Goal: Task Accomplishment & Management: Use online tool/utility

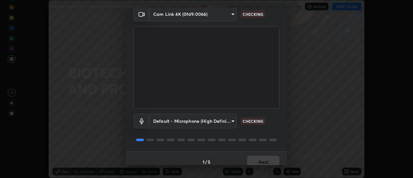
scroll to position [34, 0]
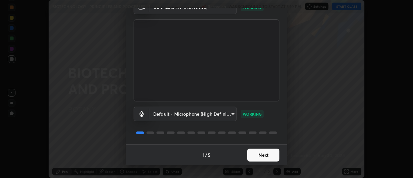
click at [268, 154] on button "Next" at bounding box center [263, 154] width 32 height 13
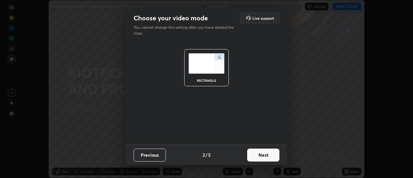
click at [270, 155] on button "Next" at bounding box center [263, 154] width 32 height 13
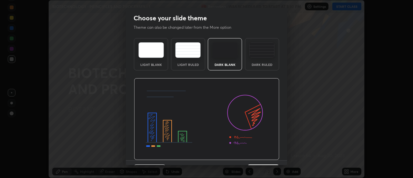
scroll to position [16, 0]
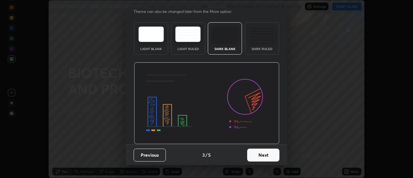
click at [273, 155] on button "Next" at bounding box center [263, 154] width 32 height 13
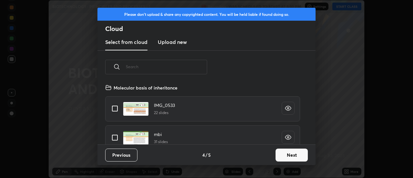
click at [287, 155] on button "Next" at bounding box center [291, 154] width 32 height 13
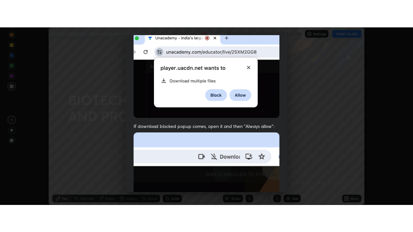
scroll to position [165, 0]
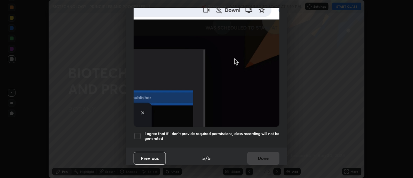
click at [138, 132] on div at bounding box center [138, 136] width 8 height 8
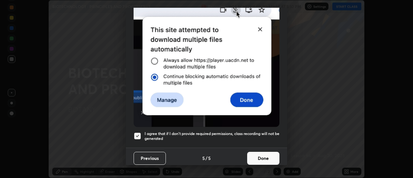
click at [270, 156] on button "Done" at bounding box center [263, 158] width 32 height 13
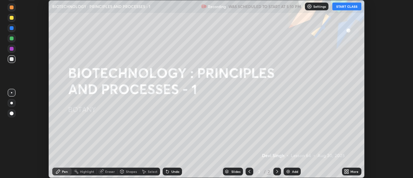
click at [344, 6] on button "START CLASS" at bounding box center [346, 7] width 29 height 8
click at [348, 172] on icon at bounding box center [348, 173] width 2 height 2
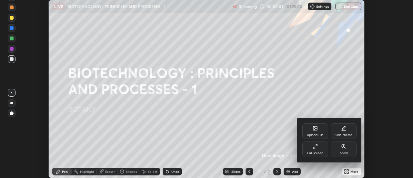
click at [315, 148] on icon at bounding box center [315, 146] width 5 height 5
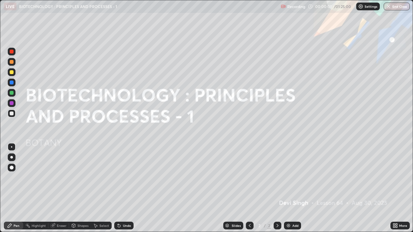
scroll to position [232, 413]
click at [294, 177] on div "Add" at bounding box center [295, 225] width 6 height 3
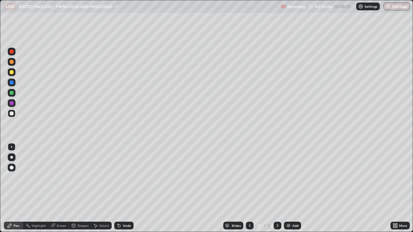
click at [12, 73] on div at bounding box center [12, 72] width 4 height 4
click at [102, 177] on div "Select" at bounding box center [104, 225] width 10 height 3
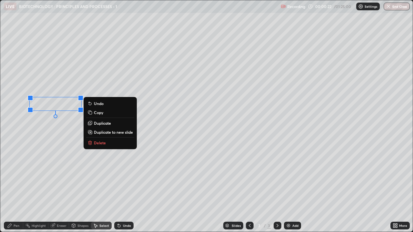
click at [55, 141] on div "0 ° Undo Copy Duplicate Duplicate to new slide Delete" at bounding box center [206, 116] width 412 height 232
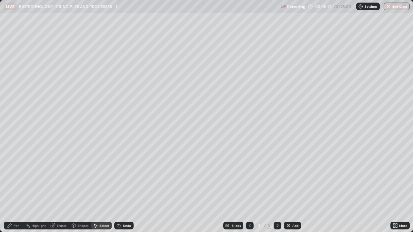
click at [15, 177] on div "Pen" at bounding box center [17, 225] width 6 height 3
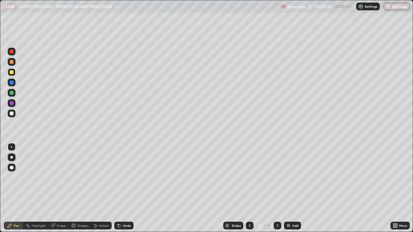
click at [11, 114] on div at bounding box center [12, 114] width 4 height 4
click at [126, 177] on div "Undo" at bounding box center [127, 225] width 8 height 3
click at [125, 177] on div "Undo" at bounding box center [127, 225] width 8 height 3
click at [123, 177] on div "Undo" at bounding box center [123, 226] width 19 height 8
click at [122, 177] on div "Undo" at bounding box center [123, 226] width 19 height 8
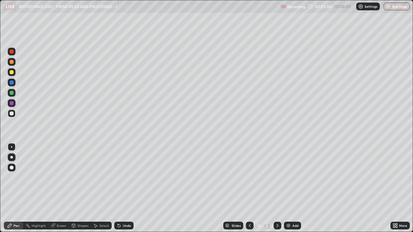
click at [9, 72] on div at bounding box center [12, 72] width 8 height 8
click at [14, 51] on div at bounding box center [12, 52] width 8 height 8
click at [289, 177] on img at bounding box center [288, 225] width 5 height 5
click at [12, 73] on div at bounding box center [12, 72] width 4 height 4
click at [12, 114] on div at bounding box center [12, 114] width 4 height 4
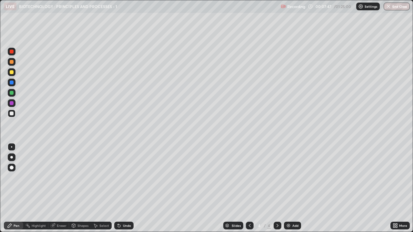
click at [10, 73] on div at bounding box center [12, 72] width 4 height 4
click at [11, 114] on div at bounding box center [12, 114] width 4 height 4
click at [9, 72] on div at bounding box center [12, 72] width 8 height 8
click at [11, 114] on div at bounding box center [12, 114] width 4 height 4
click at [10, 72] on div at bounding box center [12, 72] width 4 height 4
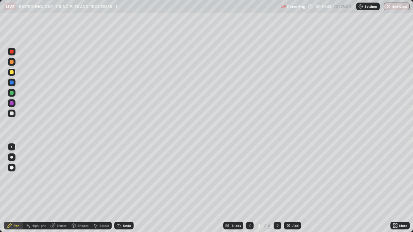
click at [123, 177] on div "Undo" at bounding box center [127, 225] width 8 height 3
click at [121, 177] on div "Undo" at bounding box center [123, 226] width 19 height 8
click at [292, 177] on div "Add" at bounding box center [295, 225] width 6 height 3
click at [11, 115] on div at bounding box center [12, 114] width 4 height 4
click at [9, 72] on div at bounding box center [12, 72] width 8 height 8
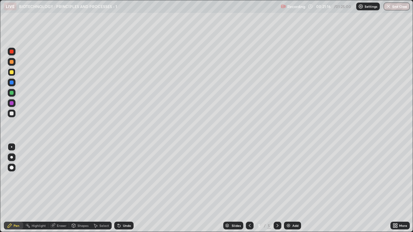
click at [10, 114] on div at bounding box center [12, 114] width 4 height 4
click at [123, 177] on div "Undo" at bounding box center [127, 225] width 8 height 3
click at [13, 73] on div at bounding box center [12, 72] width 4 height 4
click at [13, 114] on div at bounding box center [12, 114] width 4 height 4
click at [8, 73] on div at bounding box center [12, 72] width 8 height 8
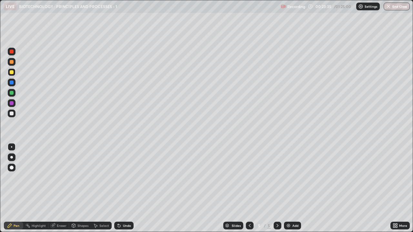
click at [11, 113] on div at bounding box center [12, 114] width 4 height 4
click at [122, 177] on div "Undo" at bounding box center [123, 226] width 19 height 8
click at [121, 177] on icon at bounding box center [118, 225] width 5 height 5
click at [120, 177] on icon at bounding box center [118, 225] width 5 height 5
click at [290, 177] on div "Add" at bounding box center [292, 226] width 17 height 8
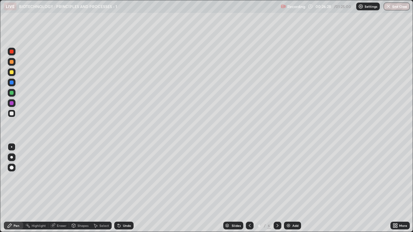
click at [13, 75] on div at bounding box center [12, 72] width 8 height 8
click at [13, 114] on div at bounding box center [12, 114] width 4 height 4
click at [120, 177] on icon at bounding box center [118, 225] width 5 height 5
click at [291, 177] on div "Add" at bounding box center [292, 226] width 17 height 8
click at [13, 70] on div at bounding box center [12, 72] width 8 height 8
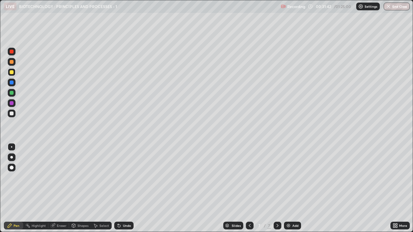
click at [12, 113] on div at bounding box center [12, 114] width 4 height 4
click at [9, 51] on div at bounding box center [12, 52] width 8 height 8
click at [11, 83] on div at bounding box center [12, 83] width 4 height 4
click at [11, 102] on div at bounding box center [12, 103] width 4 height 4
click at [11, 114] on div at bounding box center [12, 114] width 4 height 4
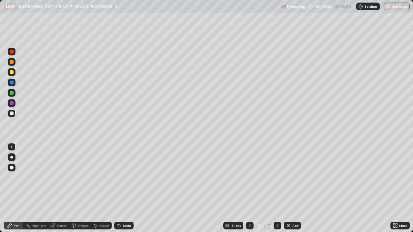
click at [12, 53] on div at bounding box center [12, 52] width 4 height 4
click at [13, 104] on div at bounding box center [12, 103] width 4 height 4
click at [11, 114] on div at bounding box center [12, 114] width 4 height 4
click at [58, 177] on div "Eraser" at bounding box center [62, 225] width 10 height 3
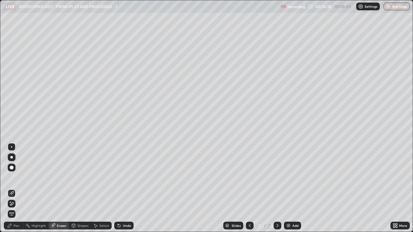
click at [19, 177] on div "Pen" at bounding box center [17, 225] width 6 height 3
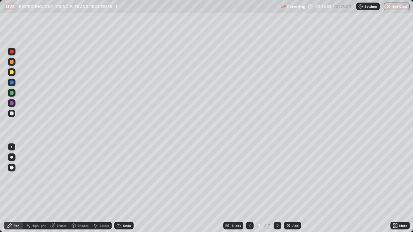
click at [61, 177] on div "Eraser" at bounding box center [62, 225] width 10 height 3
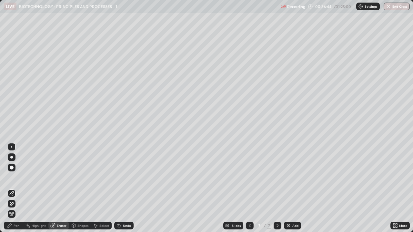
click at [16, 177] on div "Pen" at bounding box center [17, 225] width 6 height 3
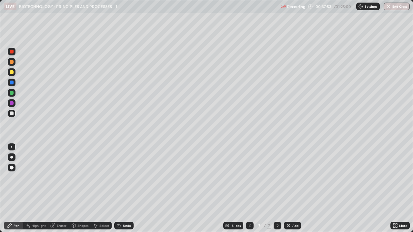
click at [11, 92] on div at bounding box center [12, 93] width 4 height 4
click at [64, 177] on div "Eraser" at bounding box center [62, 225] width 10 height 3
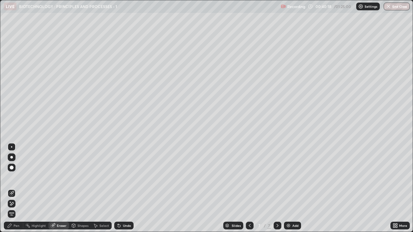
click at [17, 177] on div "Pen" at bounding box center [17, 225] width 6 height 3
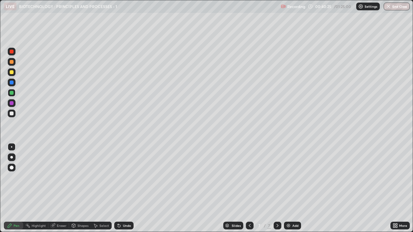
click at [61, 177] on div "Eraser" at bounding box center [62, 225] width 10 height 3
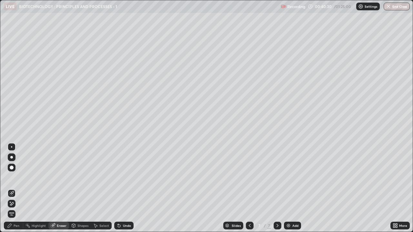
click at [17, 177] on div "Pen" at bounding box center [13, 226] width 19 height 8
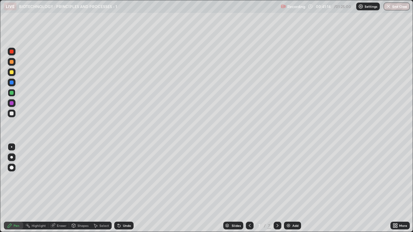
click at [290, 177] on div "Add" at bounding box center [292, 226] width 17 height 8
click at [12, 74] on div at bounding box center [12, 72] width 4 height 4
click at [12, 94] on div at bounding box center [12, 93] width 4 height 4
click at [123, 177] on div "Undo" at bounding box center [127, 225] width 8 height 3
click at [124, 177] on div "Undo" at bounding box center [127, 225] width 8 height 3
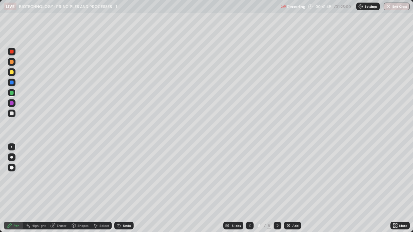
click at [122, 177] on div "Undo" at bounding box center [123, 226] width 19 height 8
click at [11, 114] on div at bounding box center [12, 114] width 4 height 4
click at [10, 93] on div at bounding box center [12, 93] width 4 height 4
click at [11, 74] on div at bounding box center [12, 72] width 4 height 4
click at [11, 115] on div at bounding box center [12, 114] width 4 height 4
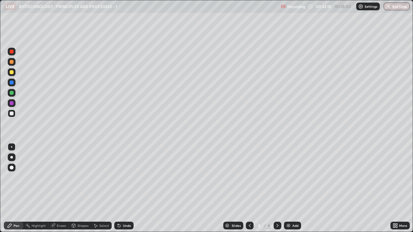
click at [11, 93] on div at bounding box center [12, 93] width 4 height 4
click at [11, 114] on div at bounding box center [12, 114] width 4 height 4
click at [8, 73] on div at bounding box center [12, 72] width 8 height 8
click at [12, 93] on div at bounding box center [12, 93] width 4 height 4
click at [11, 70] on div at bounding box center [12, 72] width 4 height 4
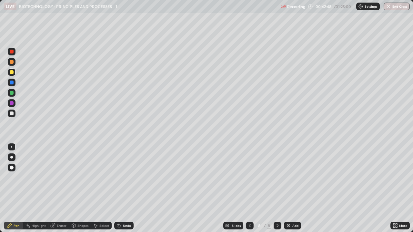
click at [11, 112] on div at bounding box center [12, 114] width 4 height 4
click at [293, 177] on div "Add" at bounding box center [295, 225] width 6 height 3
click at [12, 73] on div at bounding box center [12, 72] width 4 height 4
click at [289, 177] on div "Add" at bounding box center [292, 226] width 17 height 8
click at [123, 177] on div "Undo" at bounding box center [127, 225] width 8 height 3
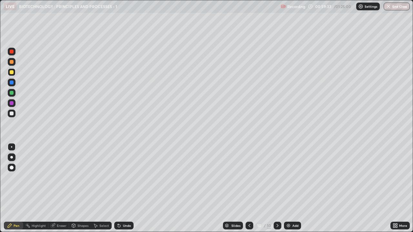
click at [121, 177] on div "Undo" at bounding box center [123, 226] width 19 height 8
click at [11, 51] on div at bounding box center [12, 52] width 4 height 4
click at [10, 157] on div at bounding box center [11, 157] width 3 height 3
click at [13, 83] on div at bounding box center [12, 83] width 4 height 4
click at [122, 177] on div "Undo" at bounding box center [123, 226] width 19 height 8
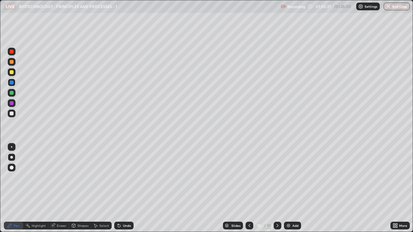
click at [10, 51] on div at bounding box center [12, 52] width 4 height 4
click at [248, 177] on icon at bounding box center [249, 225] width 2 height 3
click at [13, 75] on div at bounding box center [12, 72] width 8 height 8
click at [12, 147] on div at bounding box center [11, 146] width 1 height 1
click at [55, 177] on icon at bounding box center [54, 225] width 4 height 3
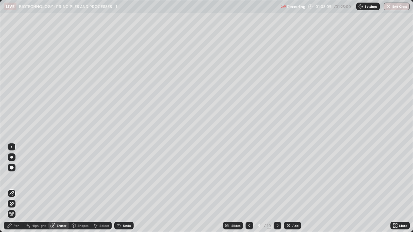
click at [10, 177] on icon at bounding box center [10, 226] width 4 height 4
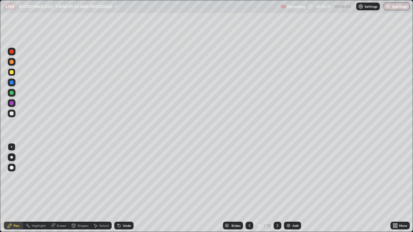
click at [277, 177] on icon at bounding box center [277, 225] width 5 height 5
click at [289, 177] on img at bounding box center [288, 225] width 5 height 5
click at [12, 115] on div at bounding box center [12, 114] width 4 height 4
click at [52, 177] on div "Eraser" at bounding box center [58, 226] width 21 height 8
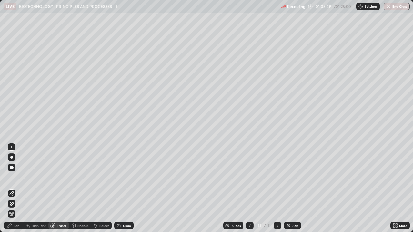
click at [13, 177] on div "Pen" at bounding box center [13, 226] width 19 height 8
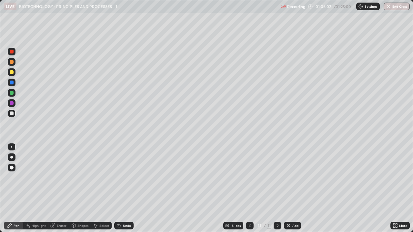
click at [11, 72] on div at bounding box center [12, 72] width 4 height 4
click at [11, 114] on div at bounding box center [12, 114] width 4 height 4
click at [10, 91] on div at bounding box center [12, 93] width 4 height 4
click at [12, 74] on div at bounding box center [12, 72] width 4 height 4
click at [290, 177] on img at bounding box center [288, 225] width 5 height 5
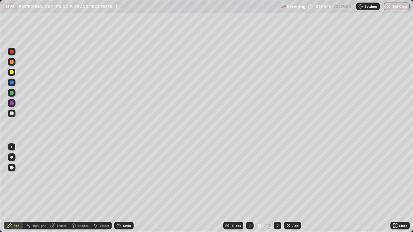
click at [59, 177] on div "Eraser" at bounding box center [58, 226] width 21 height 8
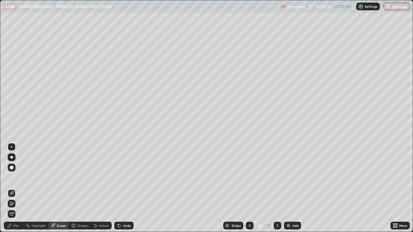
click at [17, 177] on div "Pen" at bounding box center [17, 225] width 6 height 3
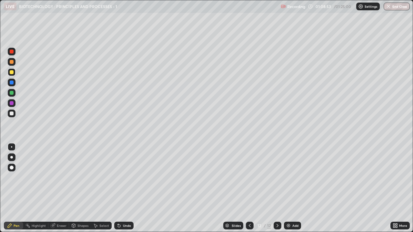
click at [252, 177] on div at bounding box center [250, 226] width 8 height 8
click at [250, 177] on div at bounding box center [250, 226] width 8 height 8
click at [252, 177] on div at bounding box center [250, 226] width 8 height 8
click at [54, 177] on icon at bounding box center [54, 225] width 4 height 3
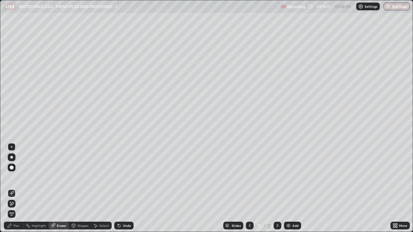
click at [278, 177] on icon at bounding box center [277, 225] width 5 height 5
click at [276, 177] on icon at bounding box center [277, 225] width 5 height 5
click at [395, 7] on button "End Class" at bounding box center [397, 7] width 26 height 8
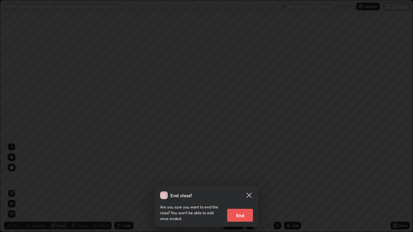
click at [238, 177] on button "End" at bounding box center [240, 215] width 26 height 13
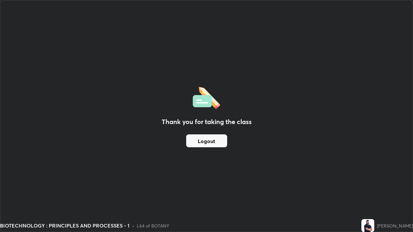
click at [219, 141] on button "Logout" at bounding box center [206, 141] width 41 height 13
